Goal: Information Seeking & Learning: Learn about a topic

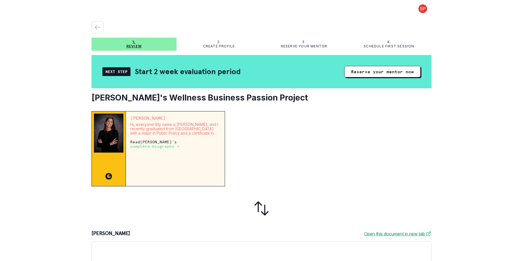
click at [147, 147] on p "complete biography →" at bounding box center [154, 146] width 49 height 4
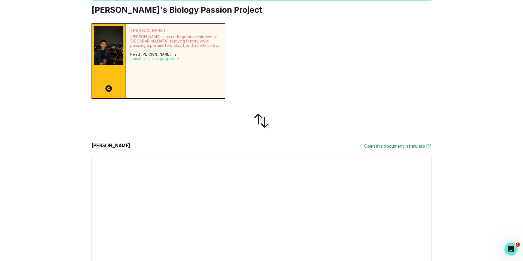
scroll to position [133, 0]
